Goal: Task Accomplishment & Management: Use online tool/utility

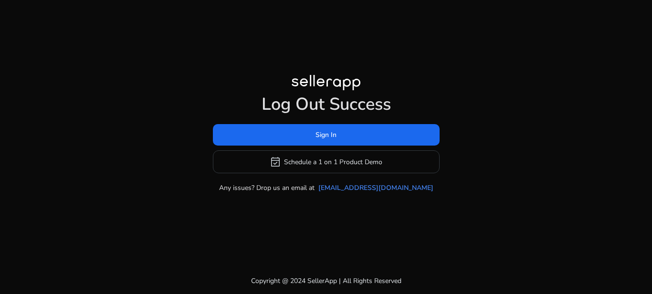
click at [331, 140] on span "Sign In" at bounding box center [325, 135] width 21 height 10
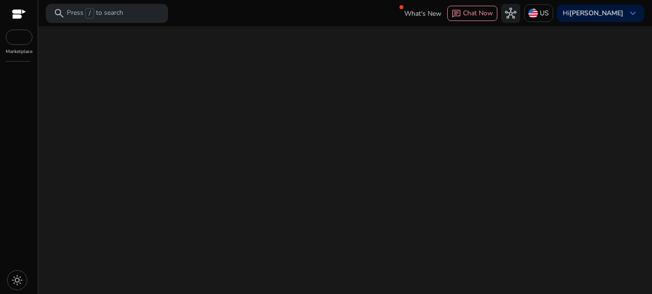
click at [314, 145] on div "We are getting things ready for you..." at bounding box center [345, 160] width 606 height 268
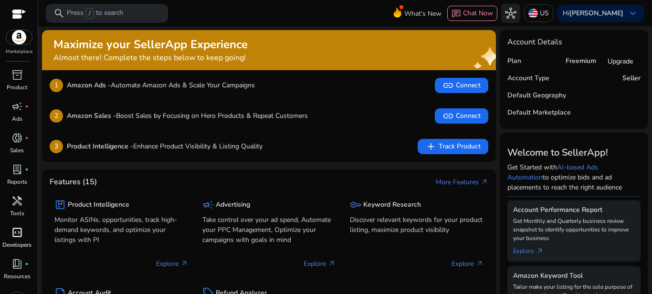
click at [17, 238] on span "code_blocks" at bounding box center [16, 232] width 11 height 11
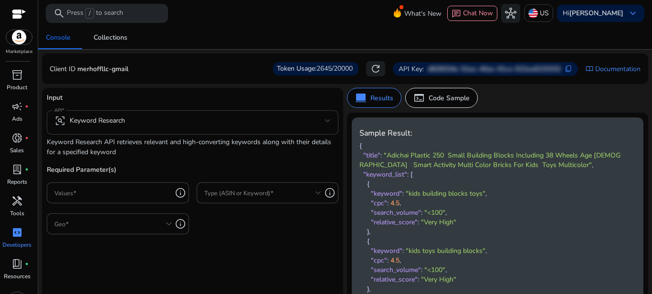
click at [111, 122] on div "frame_inspect Keyword Research" at bounding box center [89, 120] width 71 height 11
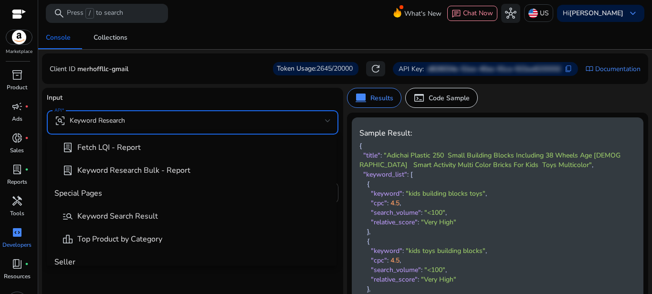
scroll to position [335, 0]
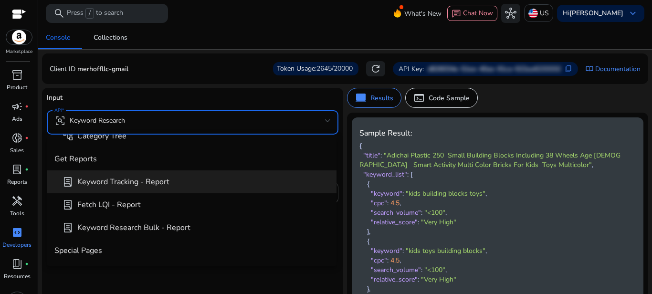
click at [143, 187] on span "lab_profile Keyword Tracking - Report" at bounding box center [195, 181] width 267 height 11
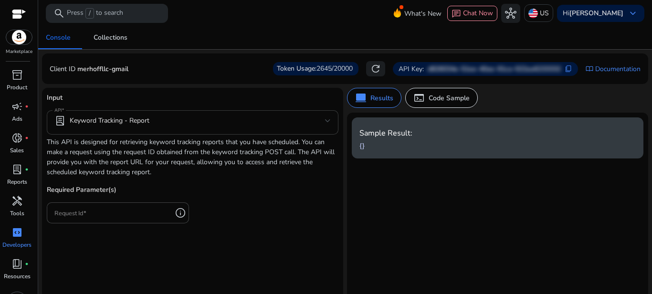
click at [120, 133] on div "lab_profile Keyword Tracking - Report" at bounding box center [192, 122] width 276 height 24
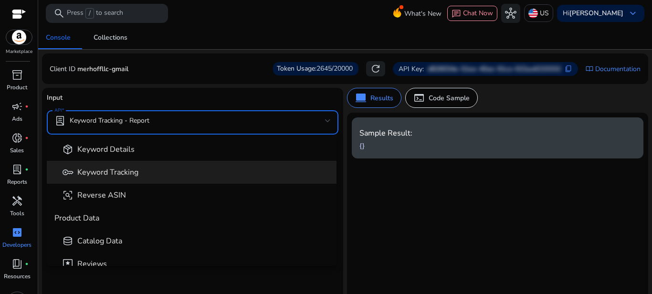
scroll to position [33, 0]
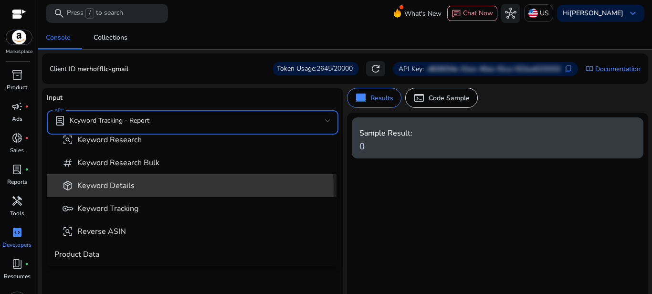
click at [143, 188] on span "package_2 Keyword Details" at bounding box center [195, 185] width 267 height 11
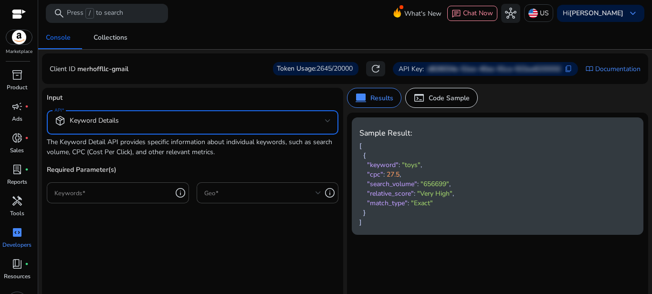
click at [118, 126] on div "package_2 Keyword Details" at bounding box center [86, 120] width 64 height 11
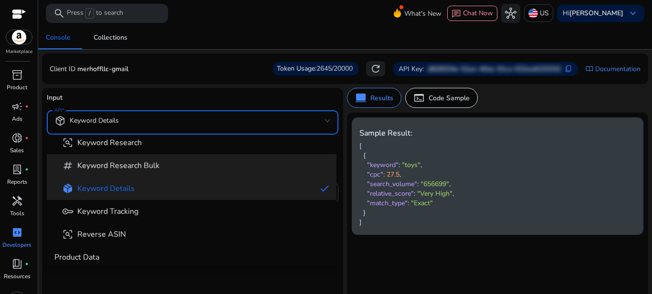
scroll to position [57, 0]
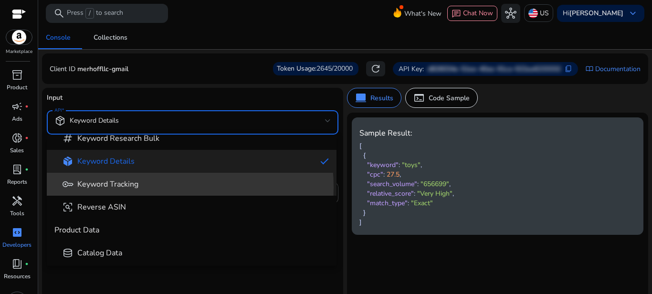
click at [138, 187] on span "Keyword Tracking" at bounding box center [107, 184] width 61 height 10
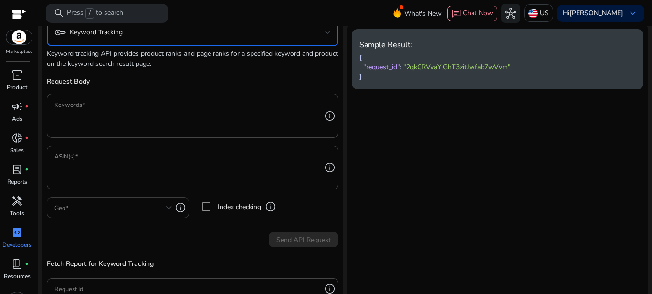
scroll to position [115, 0]
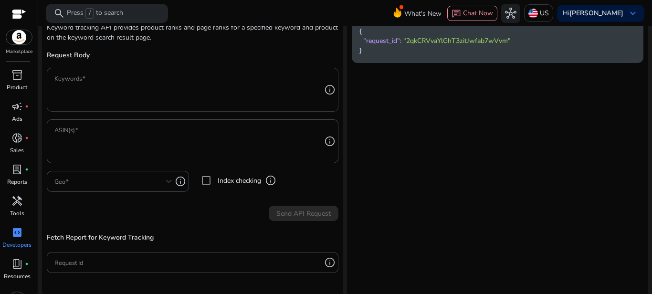
click at [111, 92] on textarea "Keywords" at bounding box center [187, 90] width 267 height 34
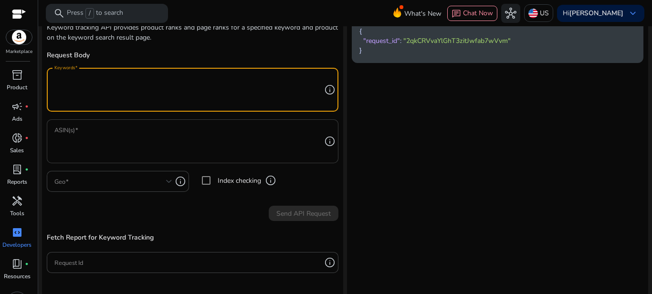
click at [104, 130] on textarea "ASIN(s)" at bounding box center [187, 141] width 267 height 34
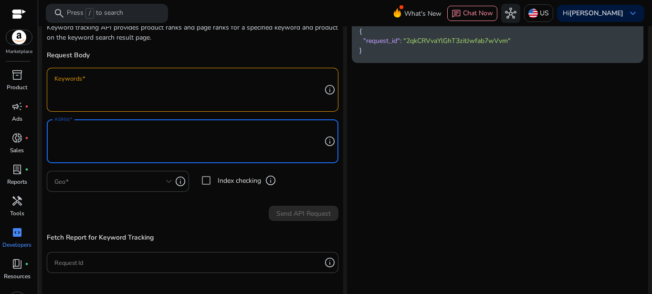
click at [103, 91] on textarea "Keywords" at bounding box center [187, 90] width 267 height 34
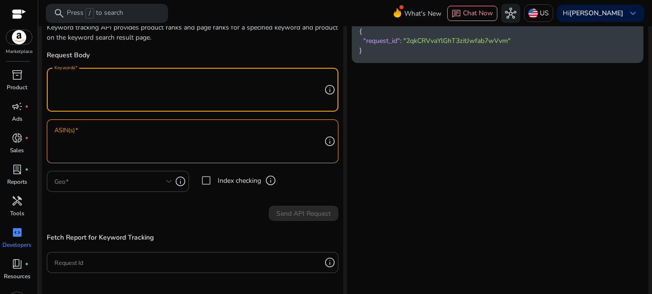
paste textarea "**********"
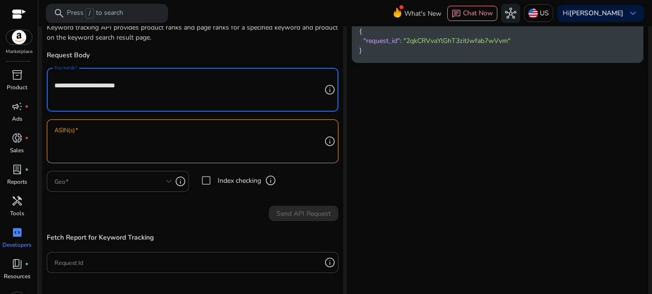
type textarea "**********"
click at [119, 143] on textarea "ASIN(s)" at bounding box center [187, 141] width 267 height 34
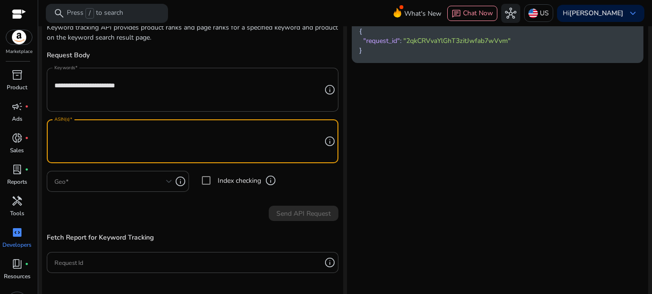
paste textarea "**********"
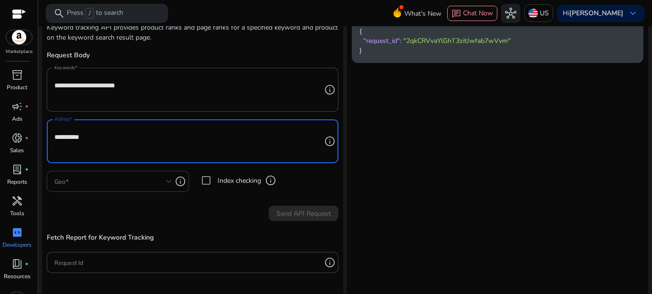
type textarea "**********"
click at [126, 183] on span at bounding box center [110, 181] width 112 height 10
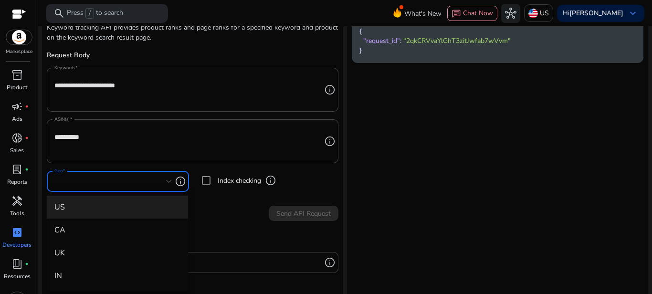
click at [69, 209] on span "US" at bounding box center [117, 207] width 126 height 10
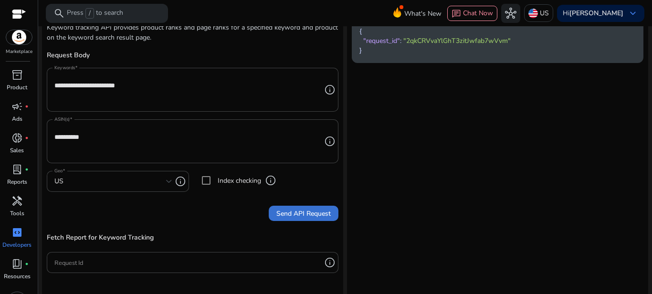
click at [285, 209] on span "Send API Request" at bounding box center [303, 214] width 54 height 10
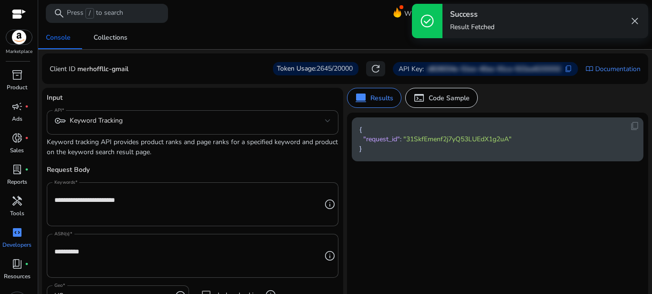
click at [449, 143] on span ""31SkfEmenf2j7yQ53LUEdX1g2uA"" at bounding box center [457, 139] width 108 height 9
copy span "31SkfEmenf2j7yQ53LUEdX1g2uA"
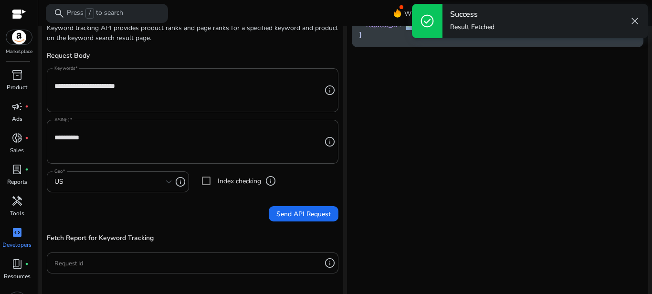
scroll to position [160, 0]
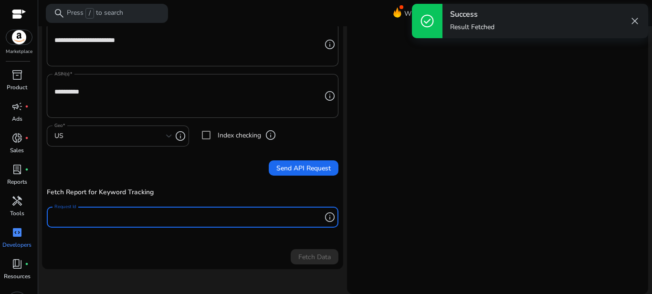
click at [128, 218] on input "Request Id" at bounding box center [187, 217] width 267 height 10
paste input "**********"
type input "**********"
click at [309, 255] on span "Fetch Data" at bounding box center [314, 257] width 32 height 10
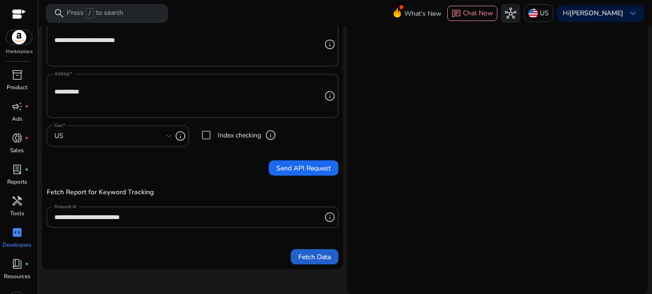
click at [303, 255] on span "Fetch Data" at bounding box center [314, 257] width 32 height 10
click at [201, 220] on input "**********" at bounding box center [187, 217] width 267 height 10
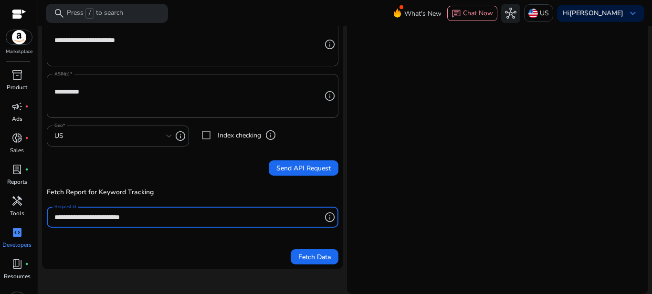
scroll to position [45, 0]
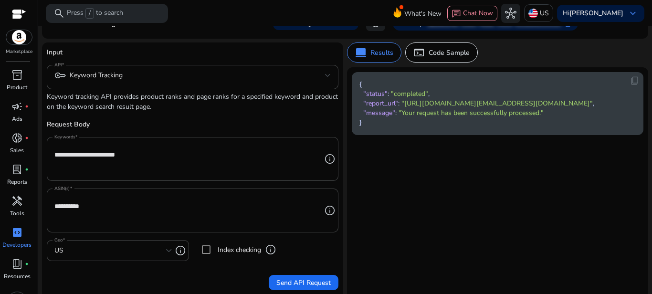
click at [441, 108] on span ""https://storage.googleapis.com/kw_tracking_reports/keywordTracking/merhoffllc-…" at bounding box center [496, 103] width 191 height 9
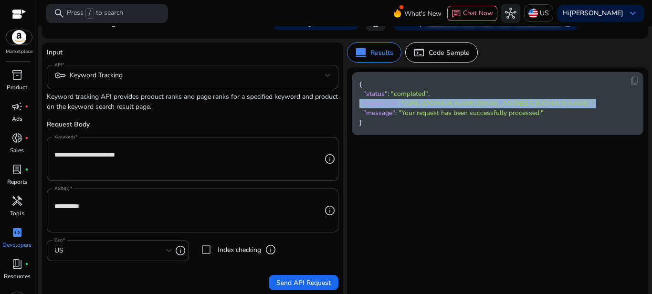
click at [441, 108] on span ""https://storage.googleapis.com/kw_tracking_reports/keywordTracking/merhoffllc-…" at bounding box center [496, 103] width 191 height 9
click at [419, 108] on span ""https://storage.googleapis.com/kw_tracking_reports/keywordTracking/merhoffllc-…" at bounding box center [496, 103] width 191 height 9
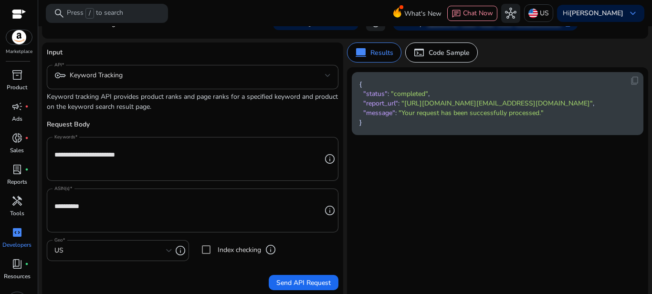
click at [404, 105] on span ""https://storage.googleapis.com/kw_tracking_reports/keywordTracking/merhoffllc-…" at bounding box center [496, 103] width 191 height 9
drag, startPoint x: 403, startPoint y: 102, endPoint x: 584, endPoint y: 178, distance: 195.9
click at [584, 108] on span ""https://storage.googleapis.com/kw_tracking_reports/keywordTracking/merhoffllc-…" at bounding box center [496, 103] width 191 height 9
copy span "https://storage.googleapis.com/kw_tracking_reports/keywordTracking/merhoffllc-g…"
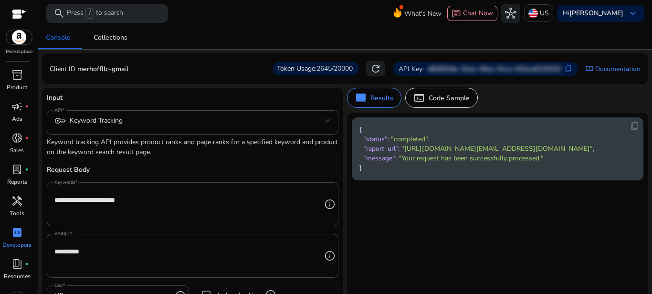
click at [14, 12] on div at bounding box center [19, 15] width 14 height 11
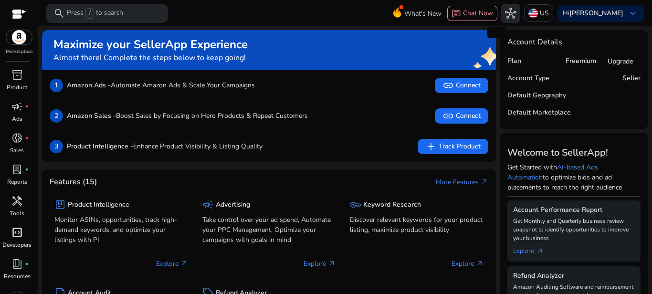
click at [512, 15] on span "hub" at bounding box center [510, 13] width 11 height 11
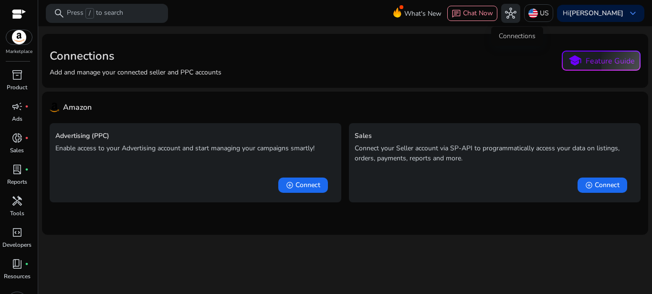
click at [514, 10] on span "hub" at bounding box center [510, 13] width 11 height 11
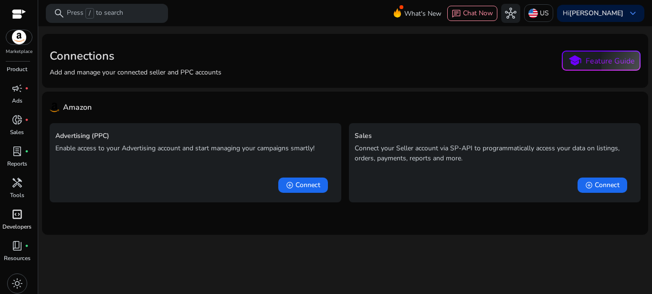
scroll to position [21, 0]
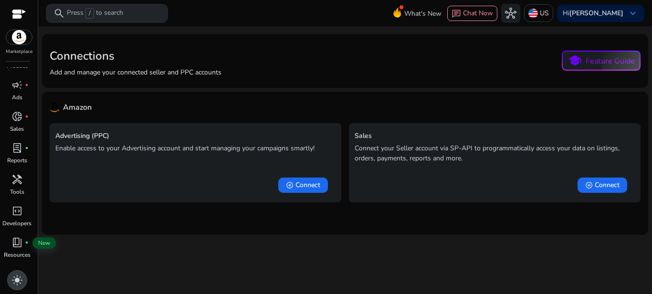
click at [15, 274] on div "light_mode" at bounding box center [17, 280] width 20 height 20
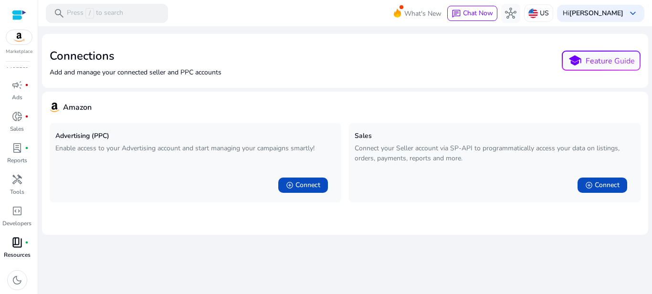
scroll to position [0, 0]
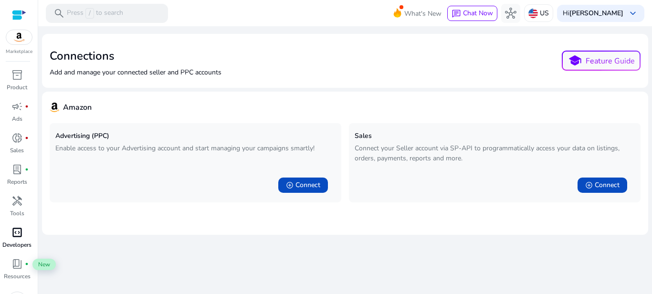
click at [17, 238] on span "code_blocks" at bounding box center [16, 232] width 11 height 11
